Goal: Transaction & Acquisition: Download file/media

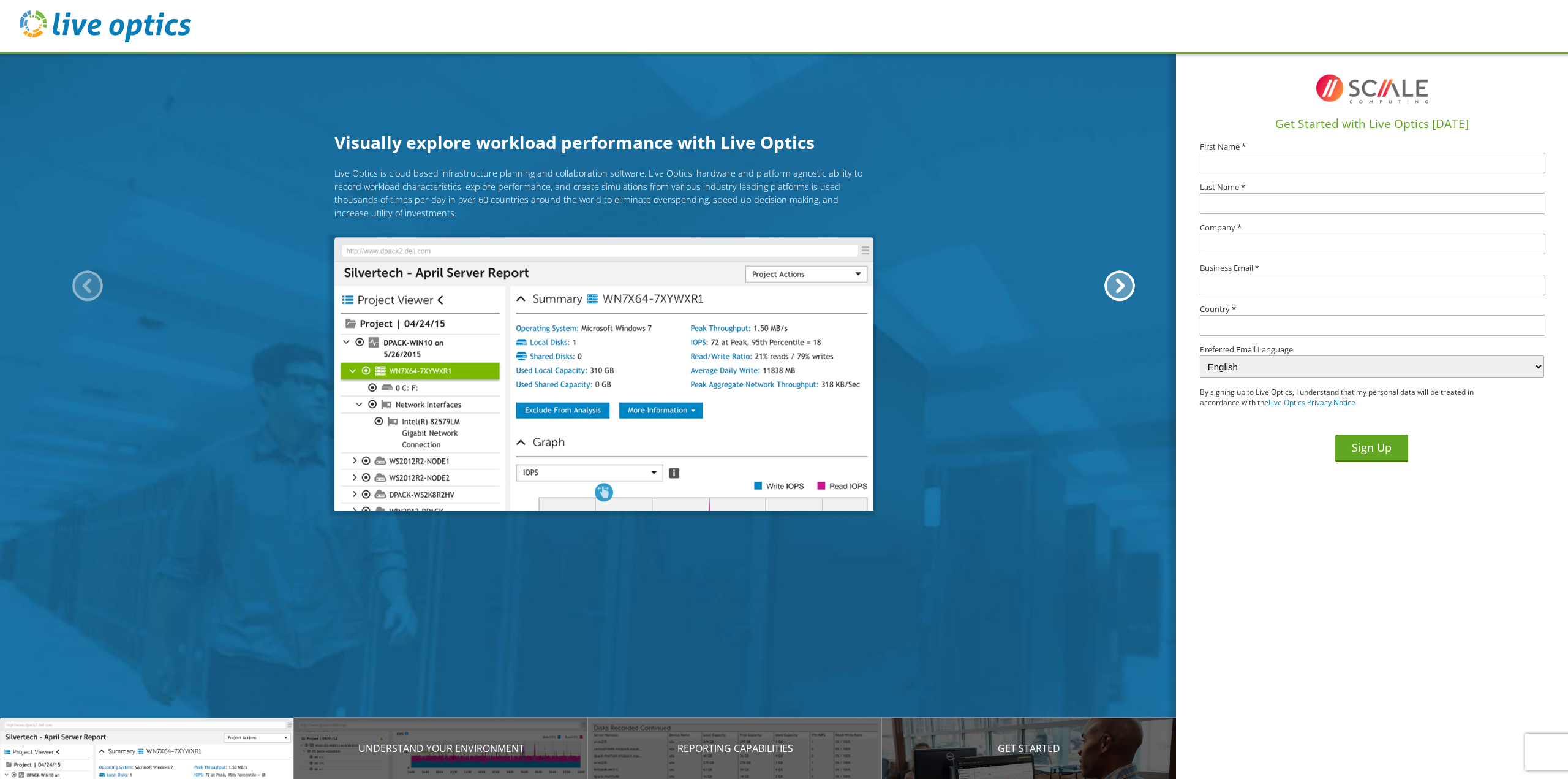
click at [1234, 161] on input "text" at bounding box center [1373, 162] width 346 height 21
type input "Matt"
type input "Shortridge"
type input "SWVRJA"
click at [1235, 293] on input "text" at bounding box center [1373, 284] width 346 height 21
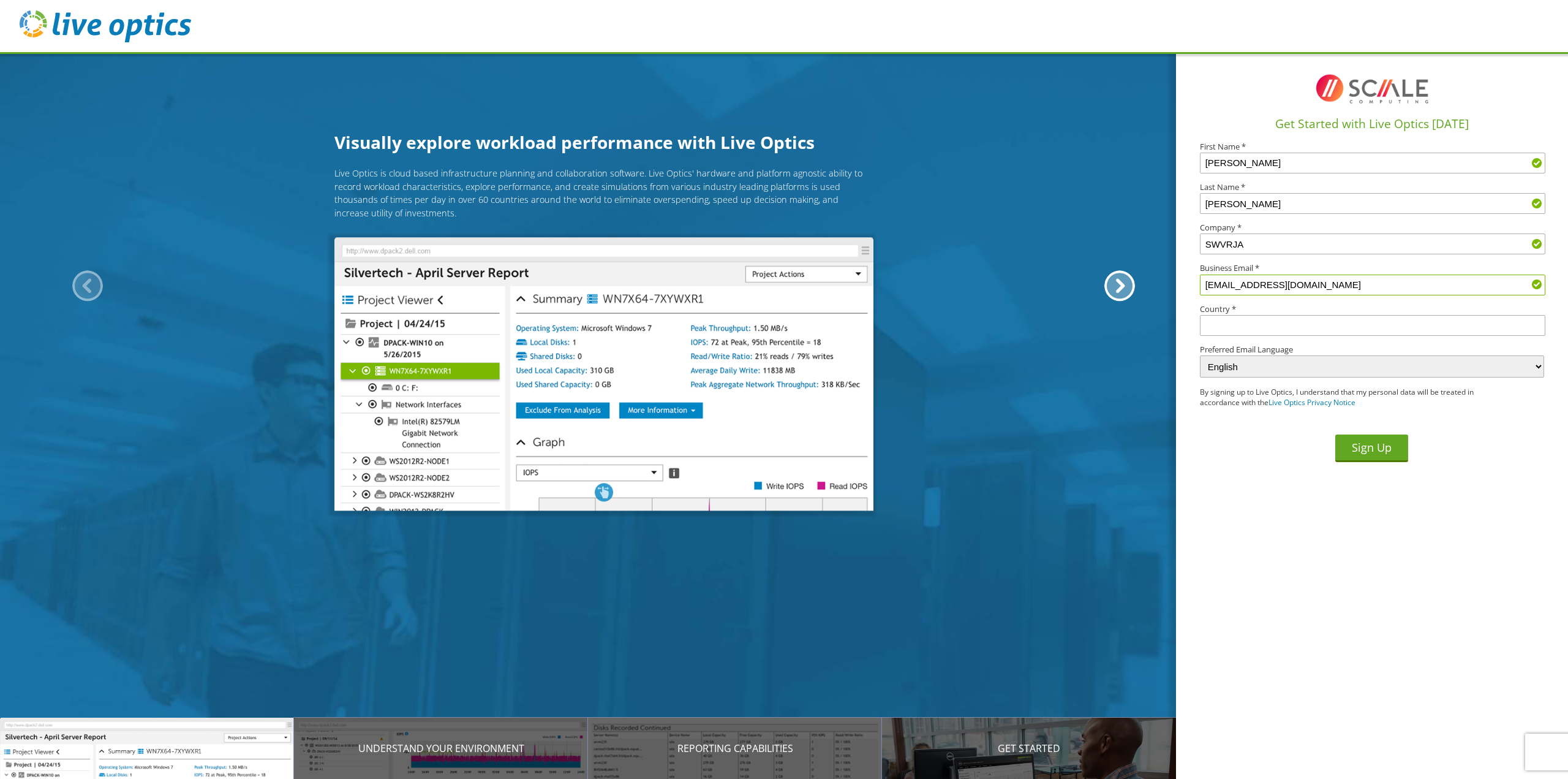
type input "[EMAIL_ADDRESS][DOMAIN_NAME]"
click at [1250, 326] on input "text" at bounding box center [1373, 325] width 346 height 21
click at [1242, 340] on li "United States" at bounding box center [1373, 342] width 344 height 13
type input "United States"
click at [1363, 449] on button "Sign Up" at bounding box center [1371, 448] width 73 height 28
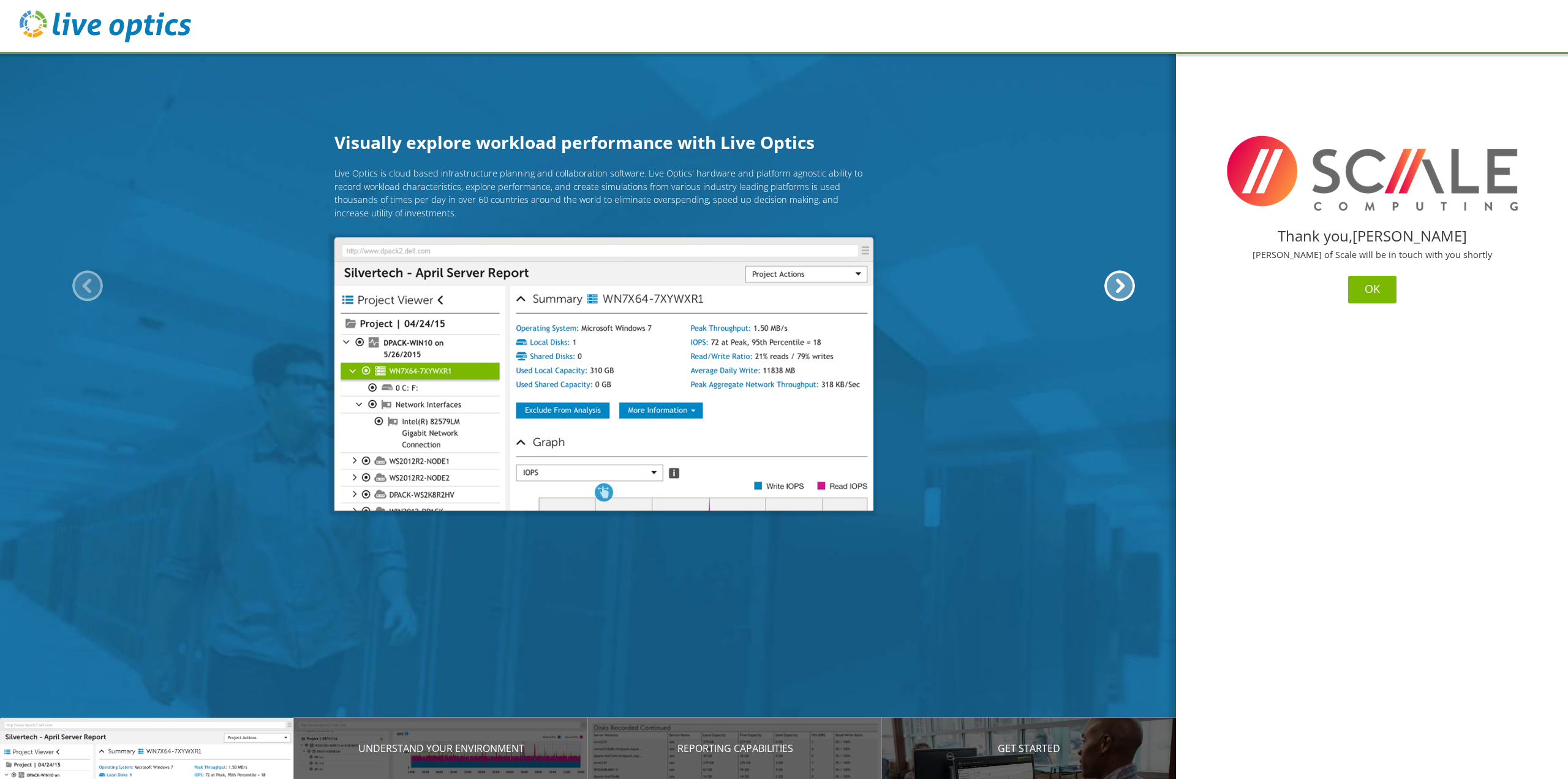
click at [1377, 289] on button "OK" at bounding box center [1372, 289] width 48 height 28
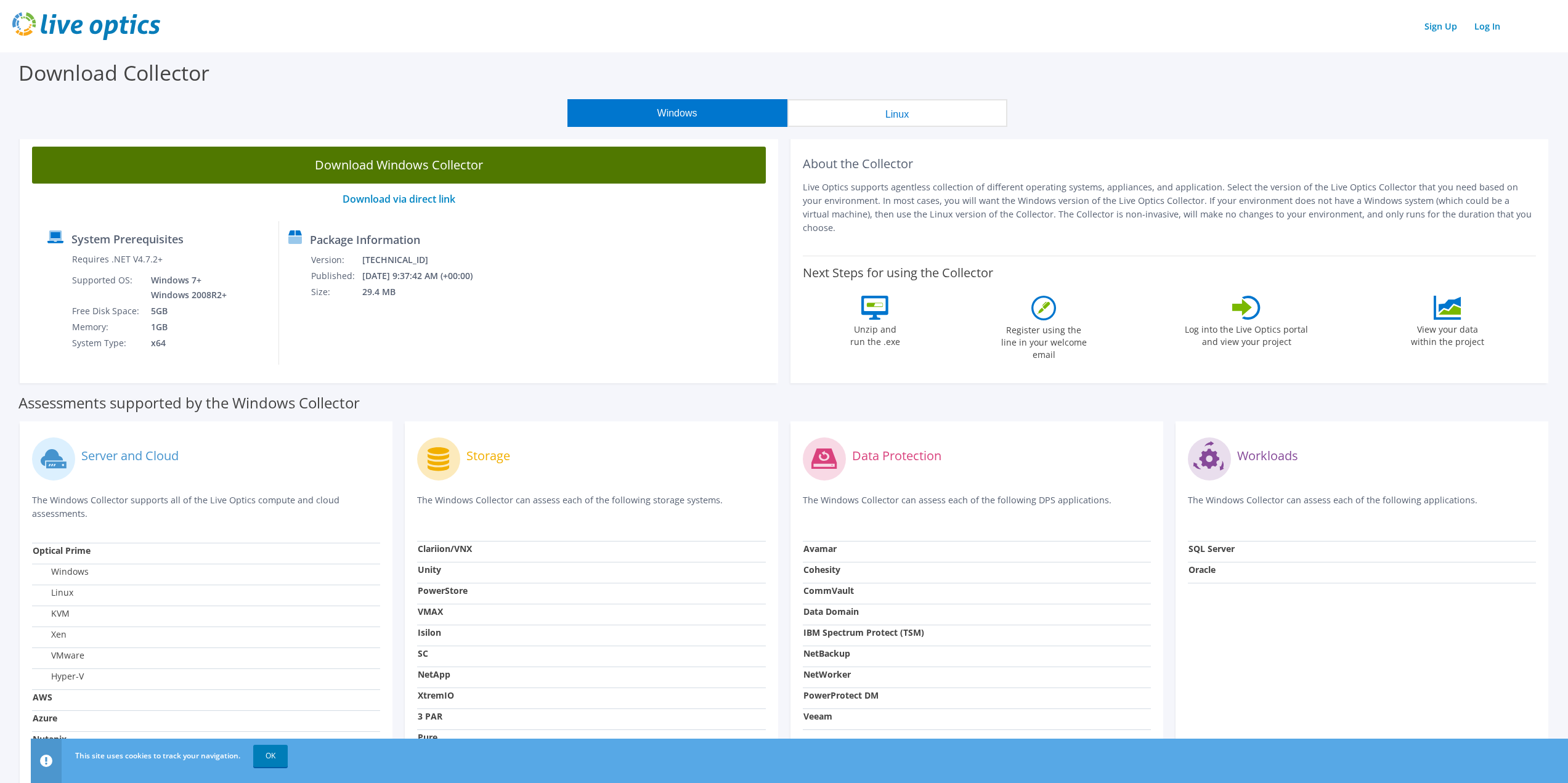
click at [553, 158] on link "Download Windows Collector" at bounding box center [399, 164] width 734 height 37
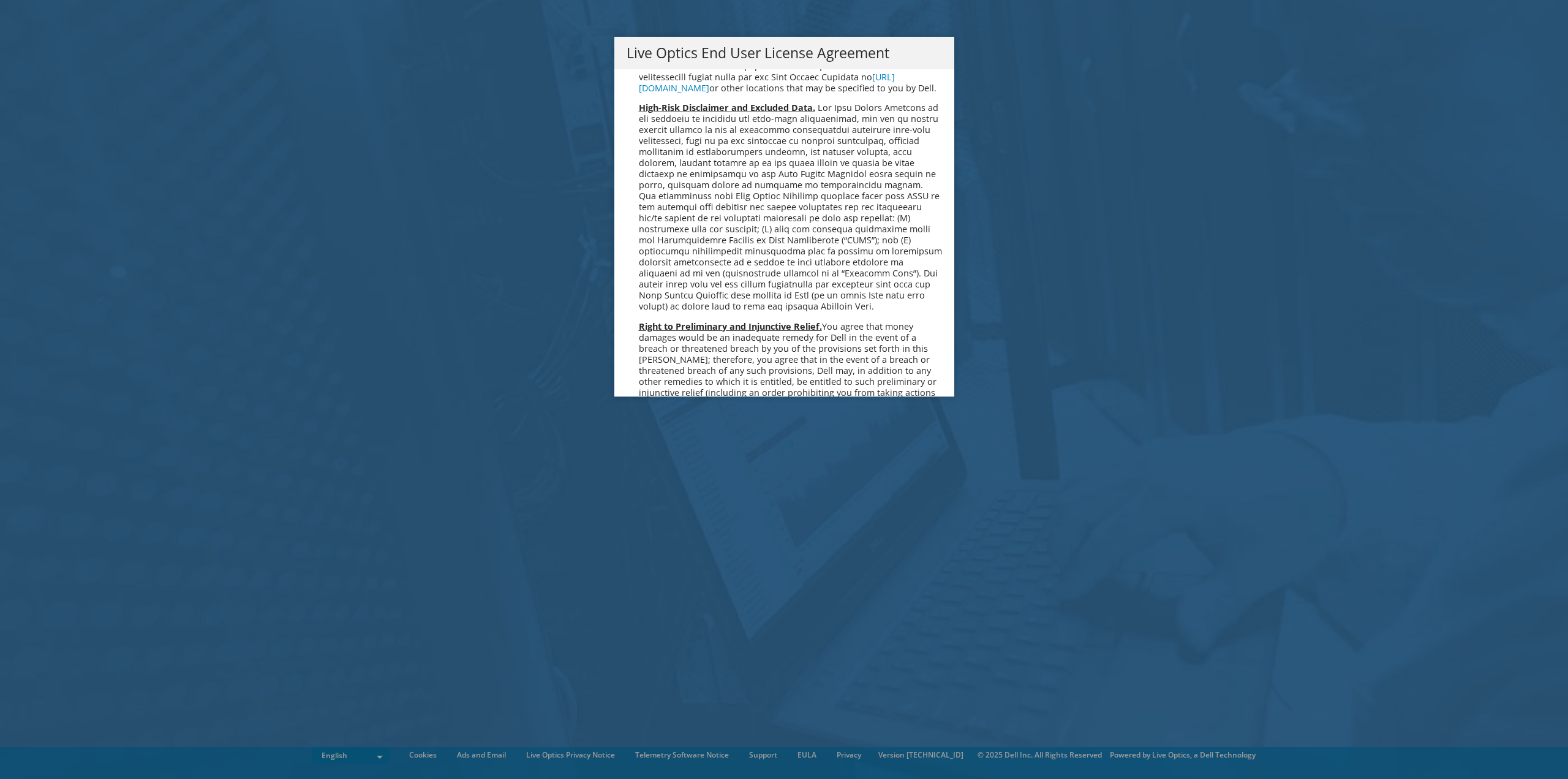
scroll to position [4634, 0]
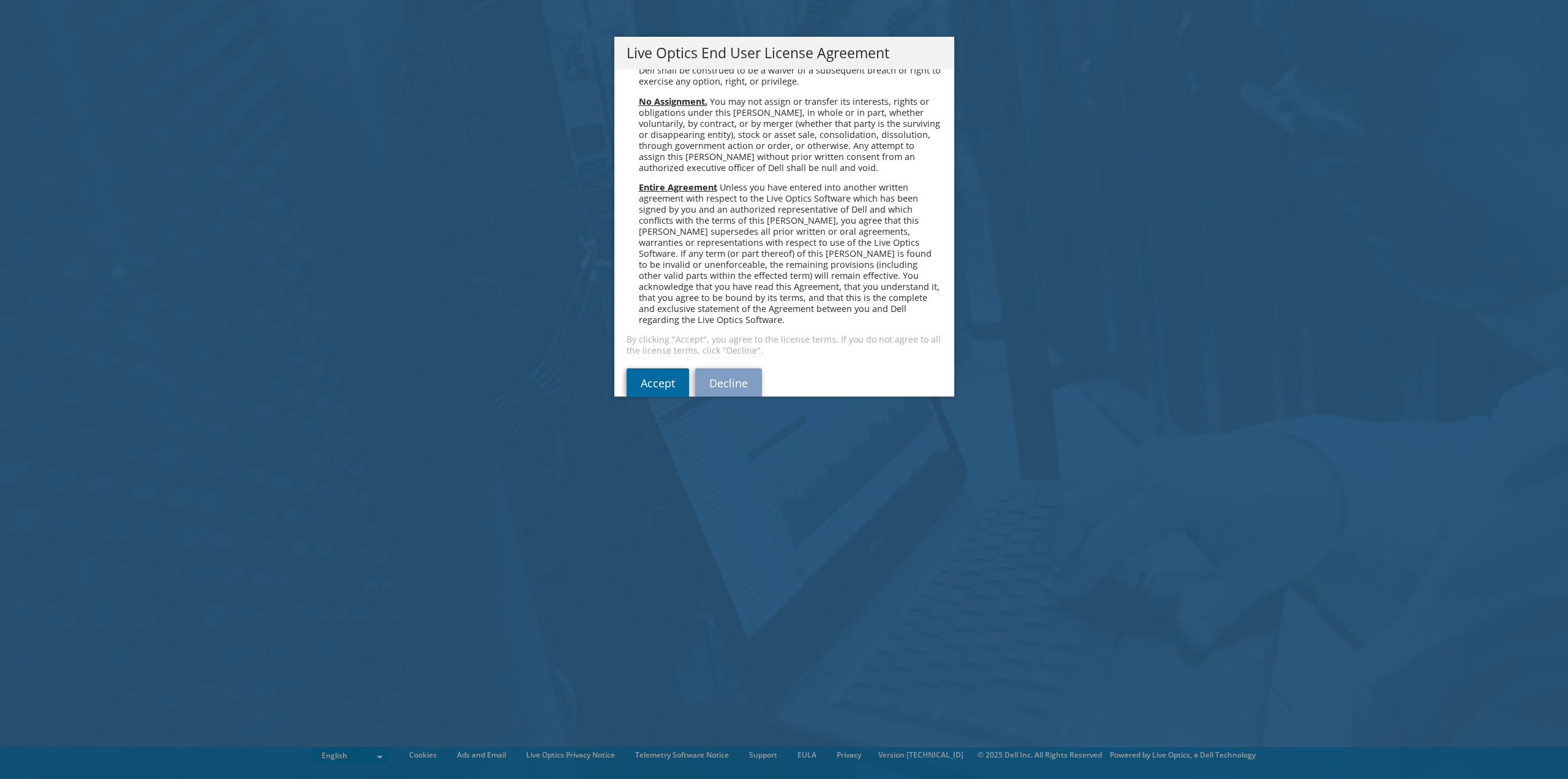
click at [633, 368] on link "Accept" at bounding box center [658, 383] width 62 height 29
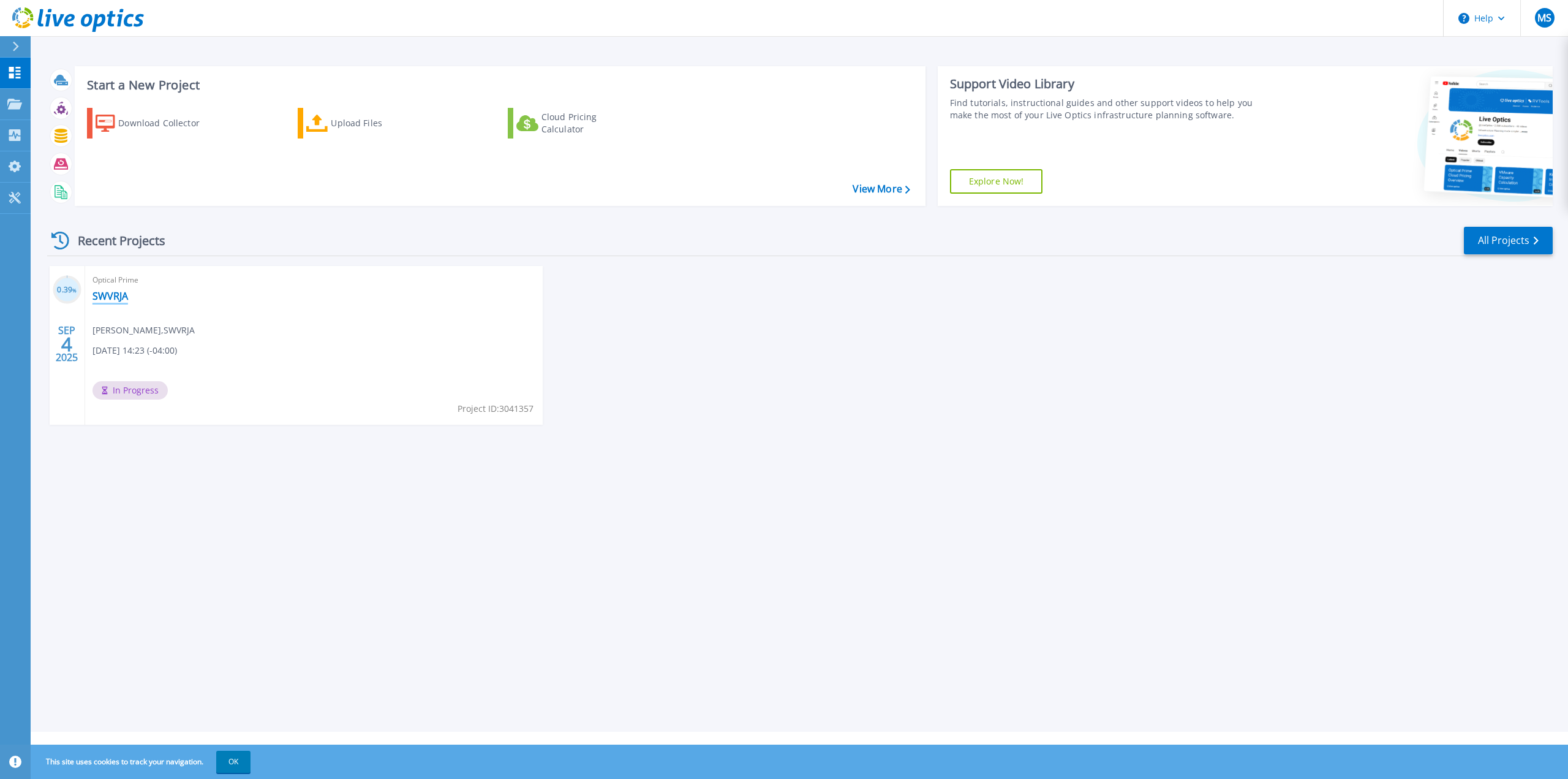
click at [112, 296] on link "SWVRJA" at bounding box center [111, 296] width 36 height 12
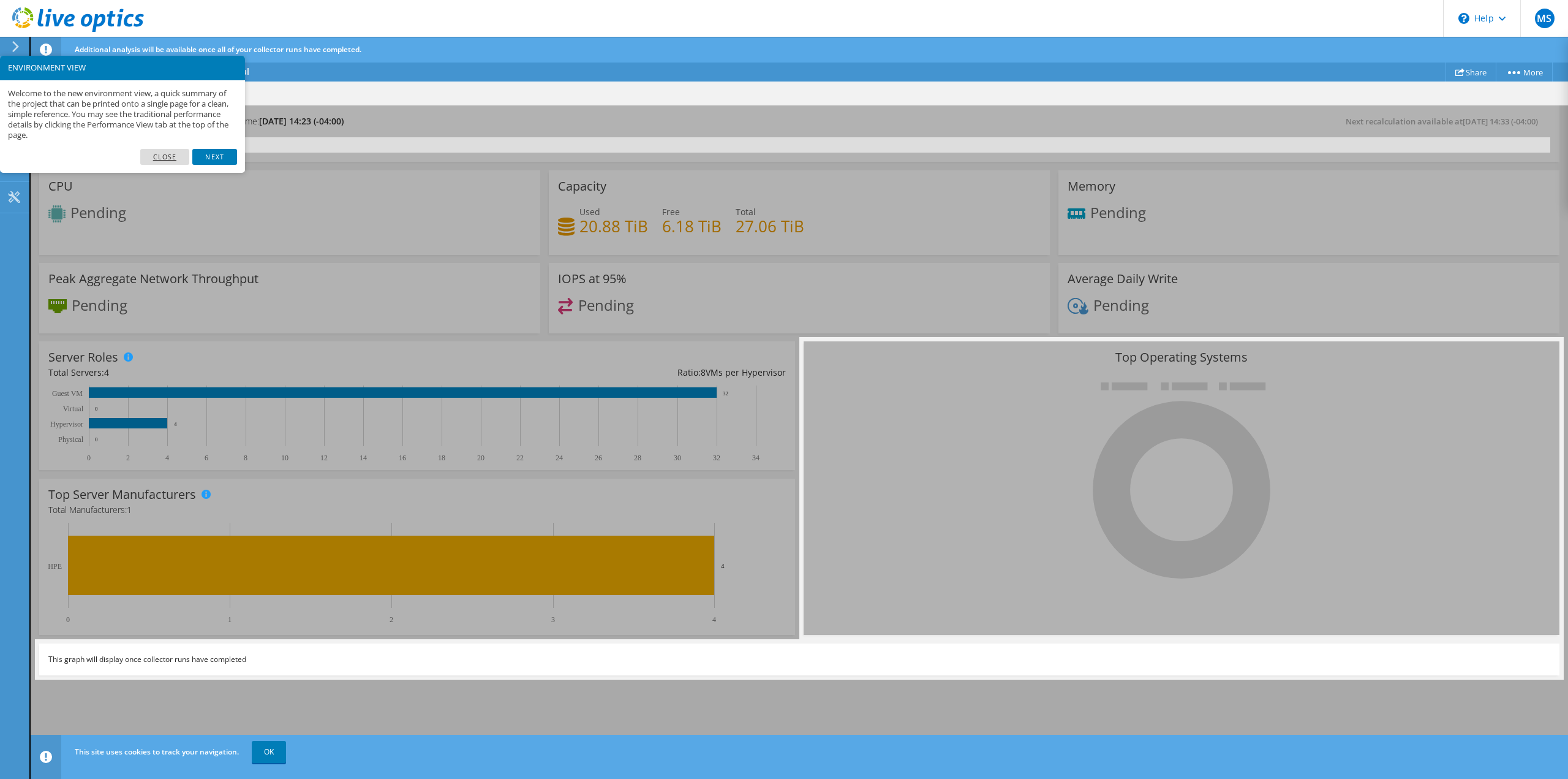
click at [162, 158] on link "Close" at bounding box center [165, 157] width 50 height 16
